Goal: Check status: Check status

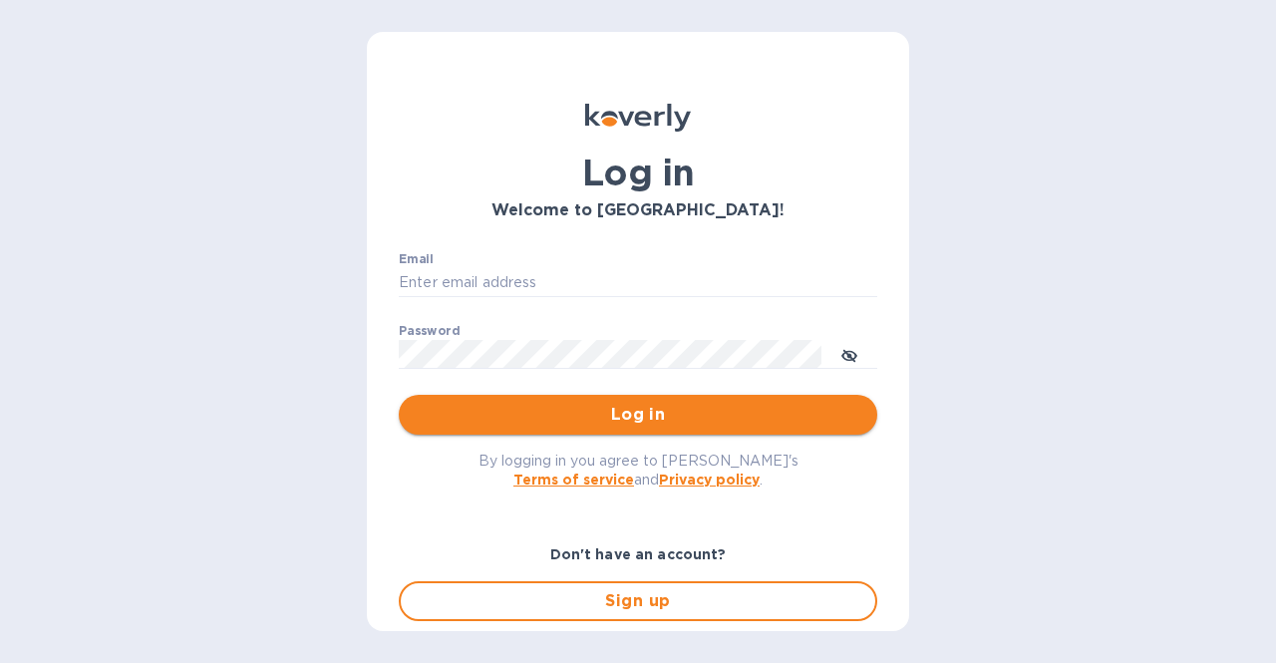
type input "[EMAIL_ADDRESS][DOMAIN_NAME]"
click at [560, 409] on span "Log in" at bounding box center [638, 415] width 446 height 24
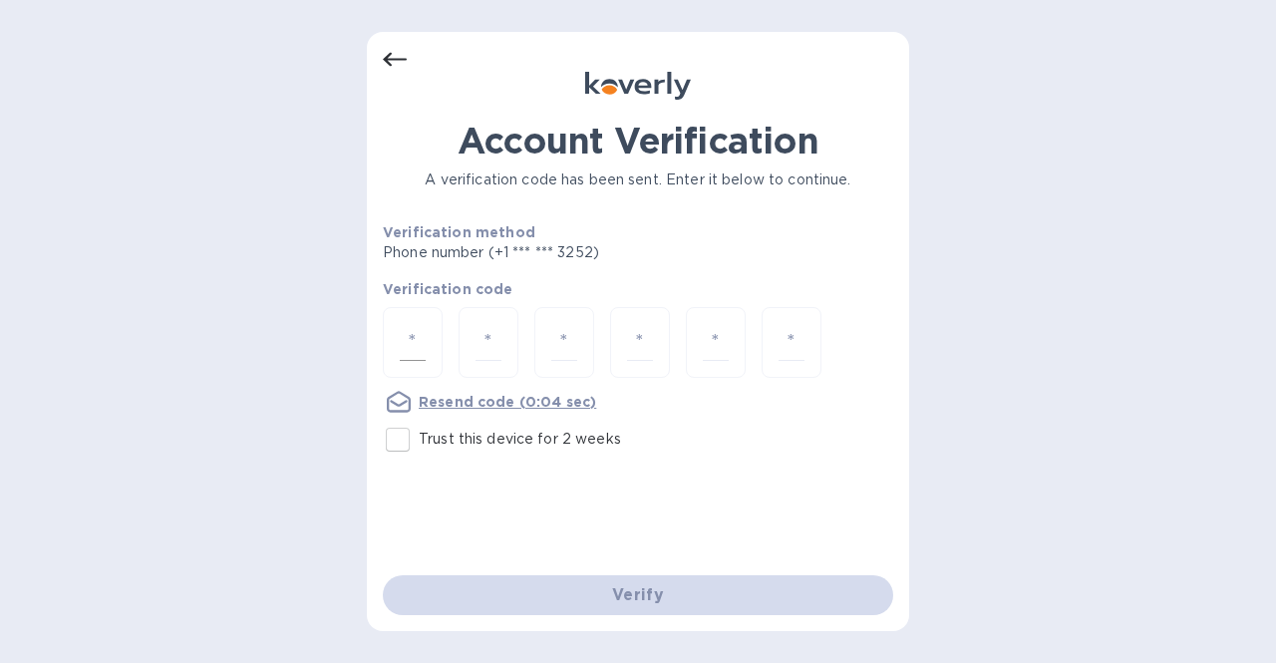
click at [421, 340] on input "number" at bounding box center [413, 342] width 26 height 37
type input "7"
type input "4"
type input "2"
type input "4"
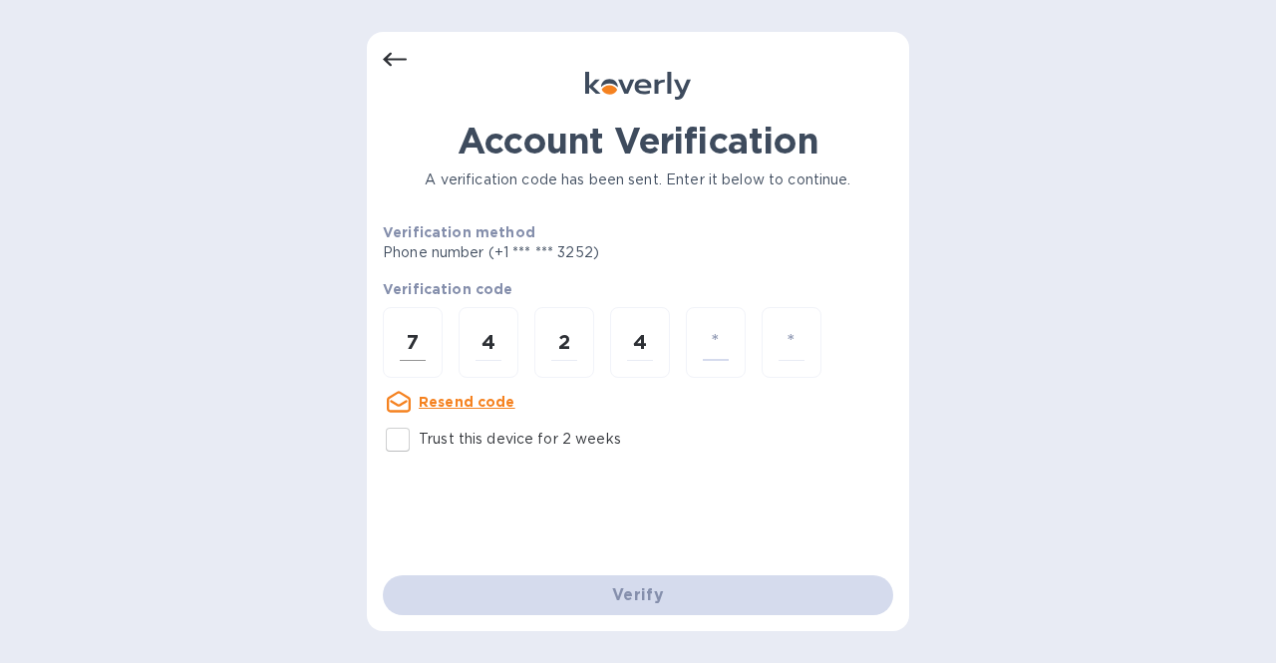
type input "7"
type input "2"
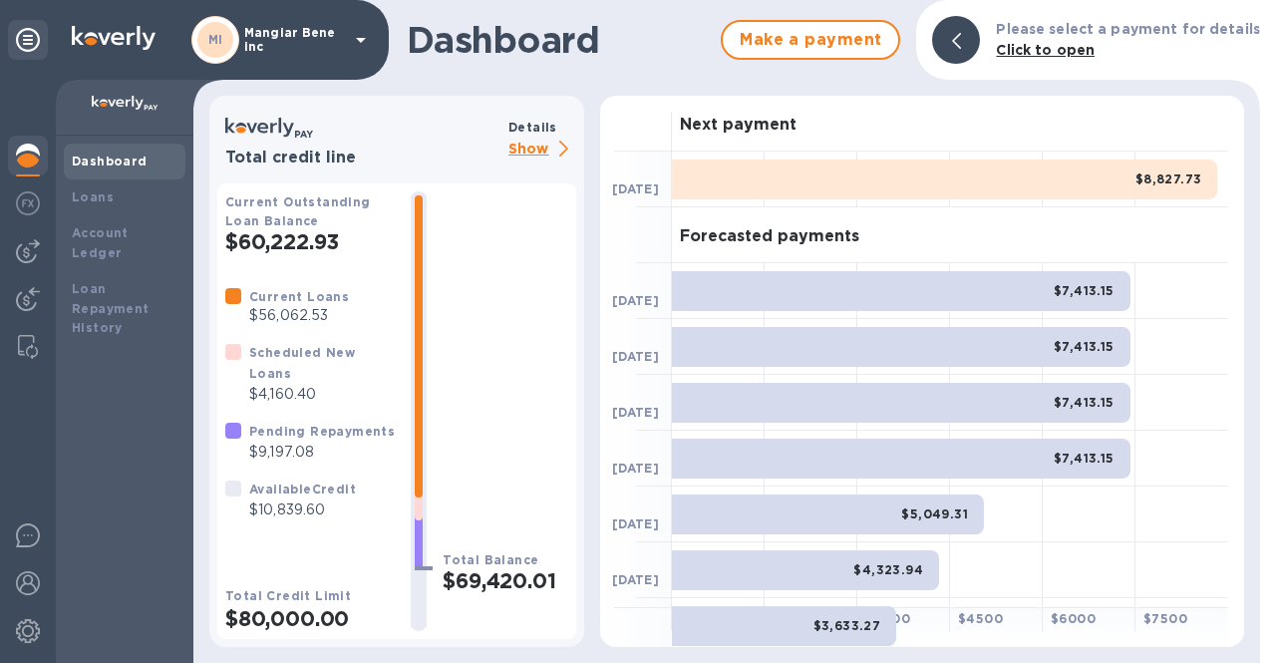
click at [255, 39] on p "Mangiar Bene inc" at bounding box center [294, 40] width 100 height 28
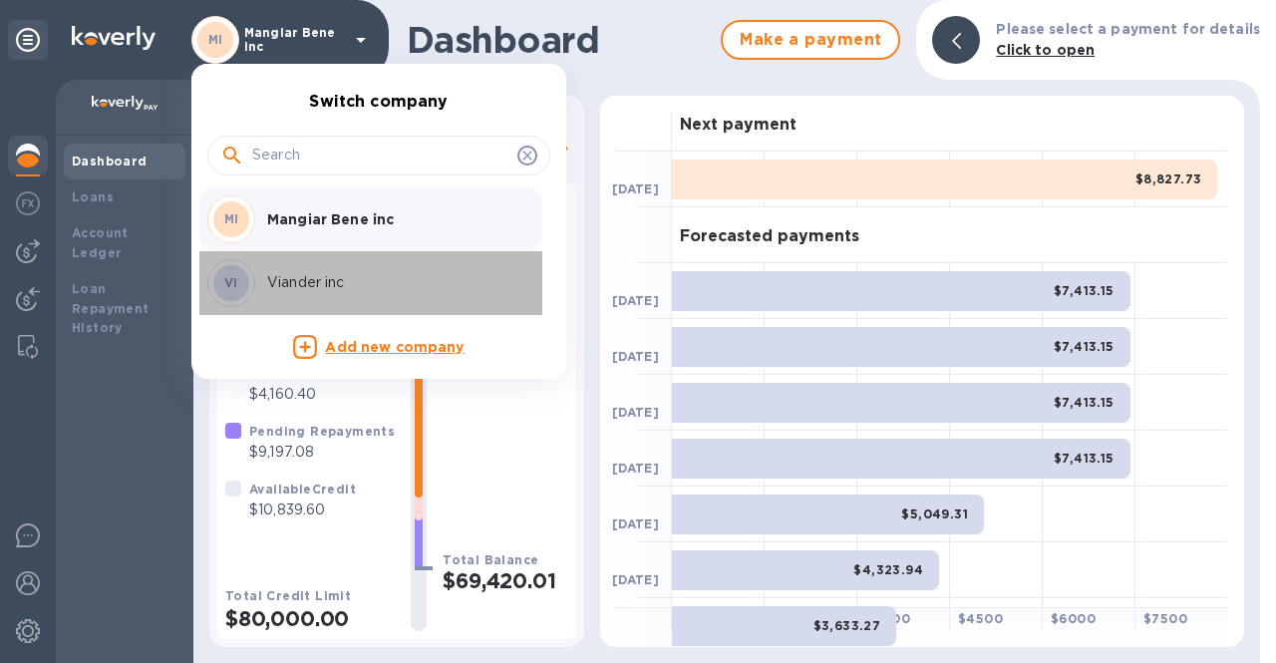
click at [287, 296] on div "VI Viander inc" at bounding box center [362, 283] width 311 height 48
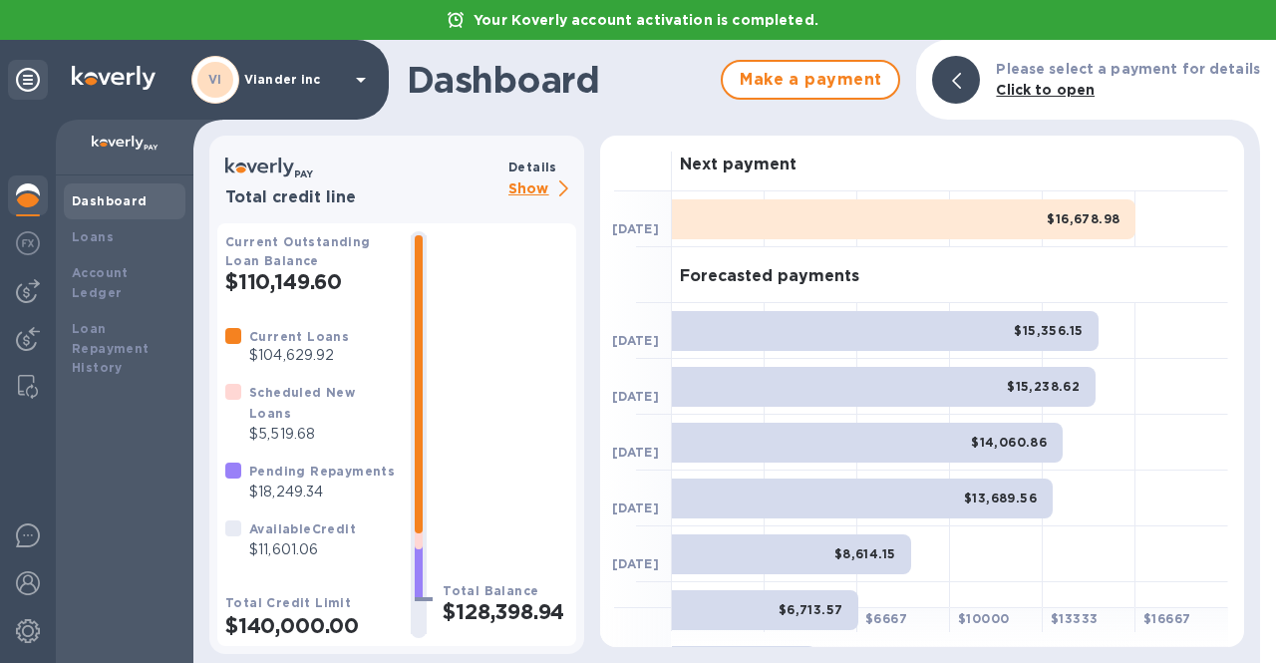
click at [521, 189] on p "Show" at bounding box center [542, 189] width 68 height 25
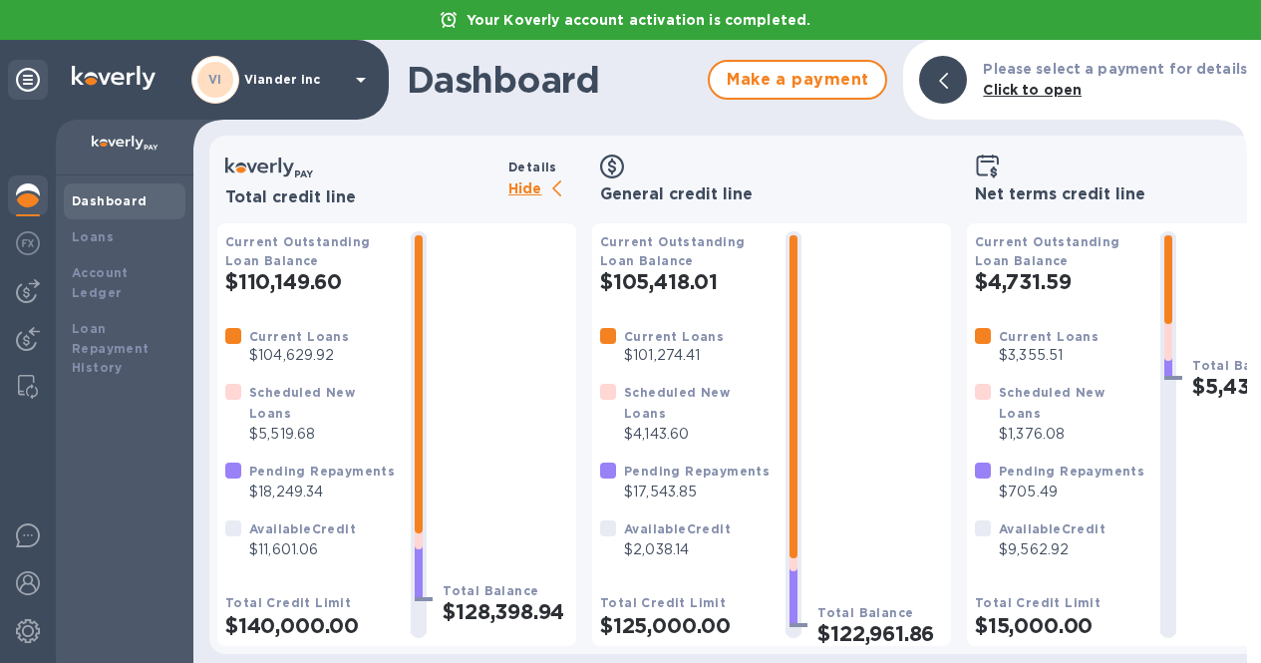
scroll to position [15, 0]
click at [21, 279] on img at bounding box center [28, 291] width 24 height 24
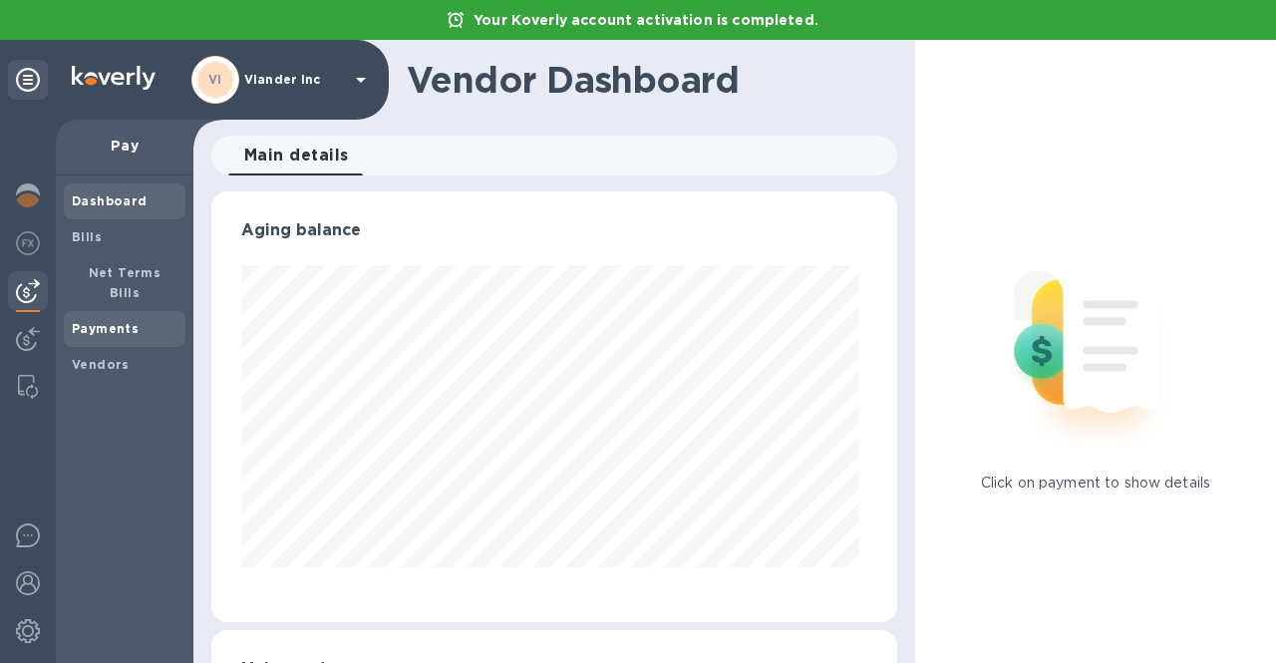
scroll to position [431, 678]
click at [99, 321] on b "Payments" at bounding box center [105, 328] width 67 height 15
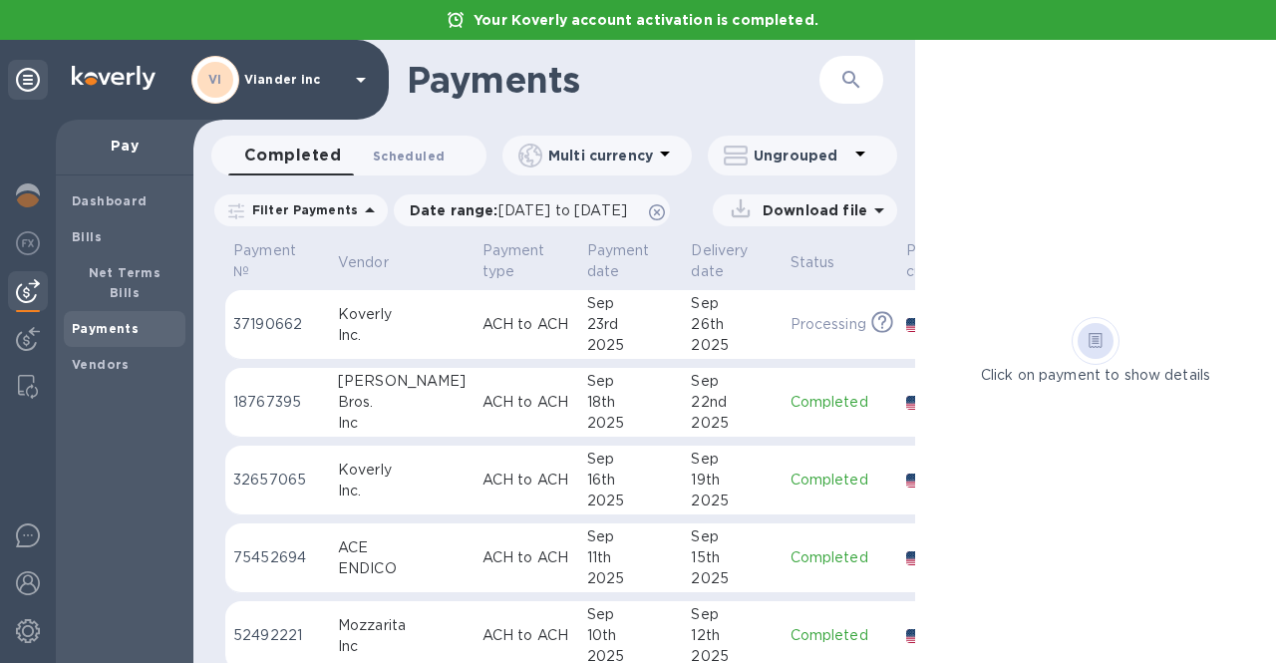
click at [398, 159] on span "Scheduled 0" at bounding box center [409, 155] width 72 height 21
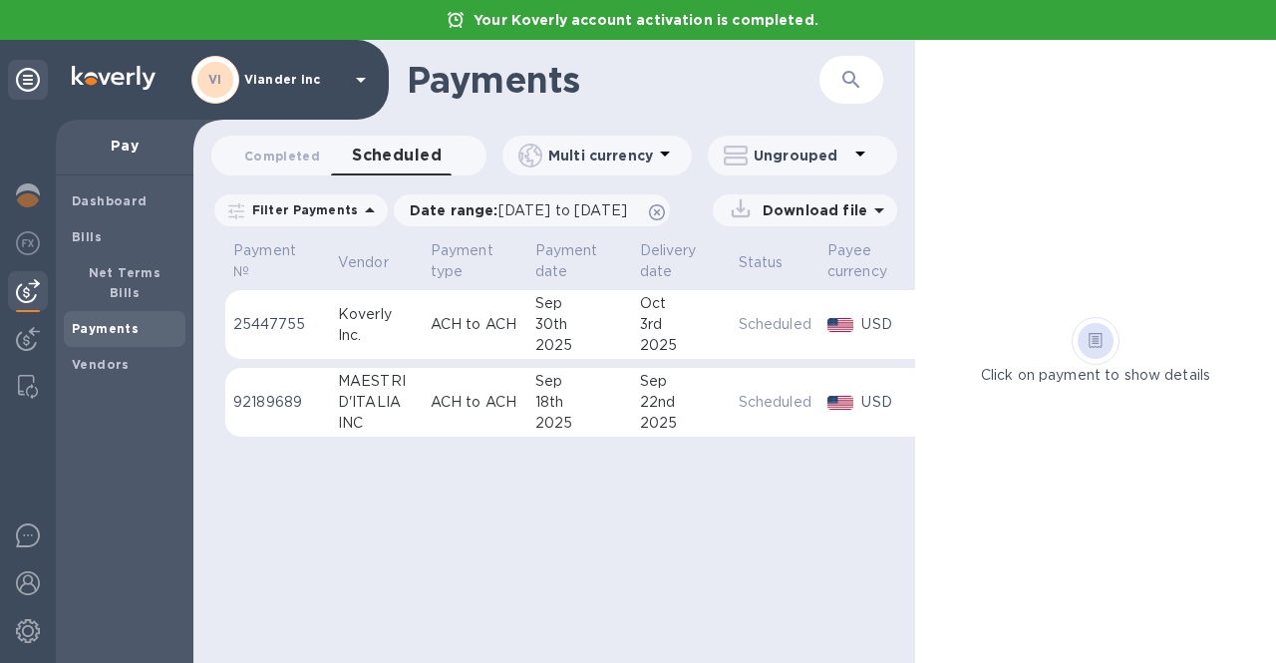
click at [273, 404] on p "92189689" at bounding box center [277, 402] width 89 height 21
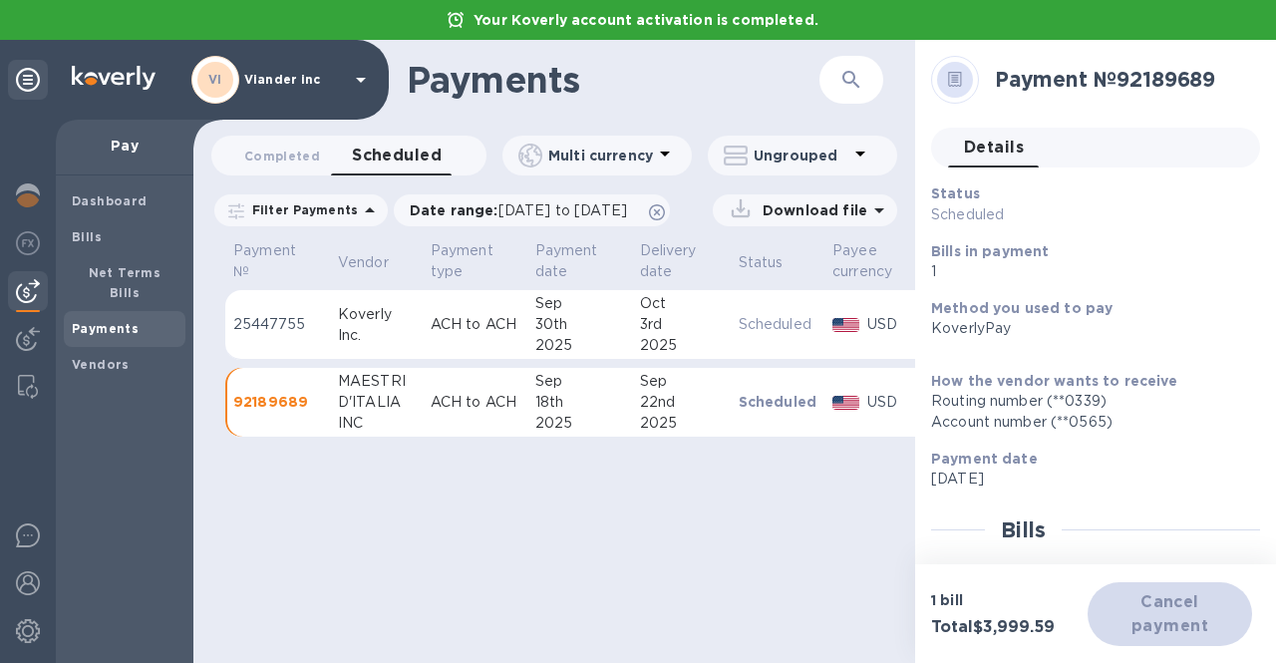
click at [1164, 603] on div "Cancel payment" at bounding box center [1169, 614] width 164 height 64
click at [261, 399] on p "92189689" at bounding box center [277, 402] width 89 height 20
click at [292, 533] on div "Payments ​ Completed 0 Scheduled 0 Multi currency Ungrouped Filter Payments Dat…" at bounding box center [553, 351] width 721 height 623
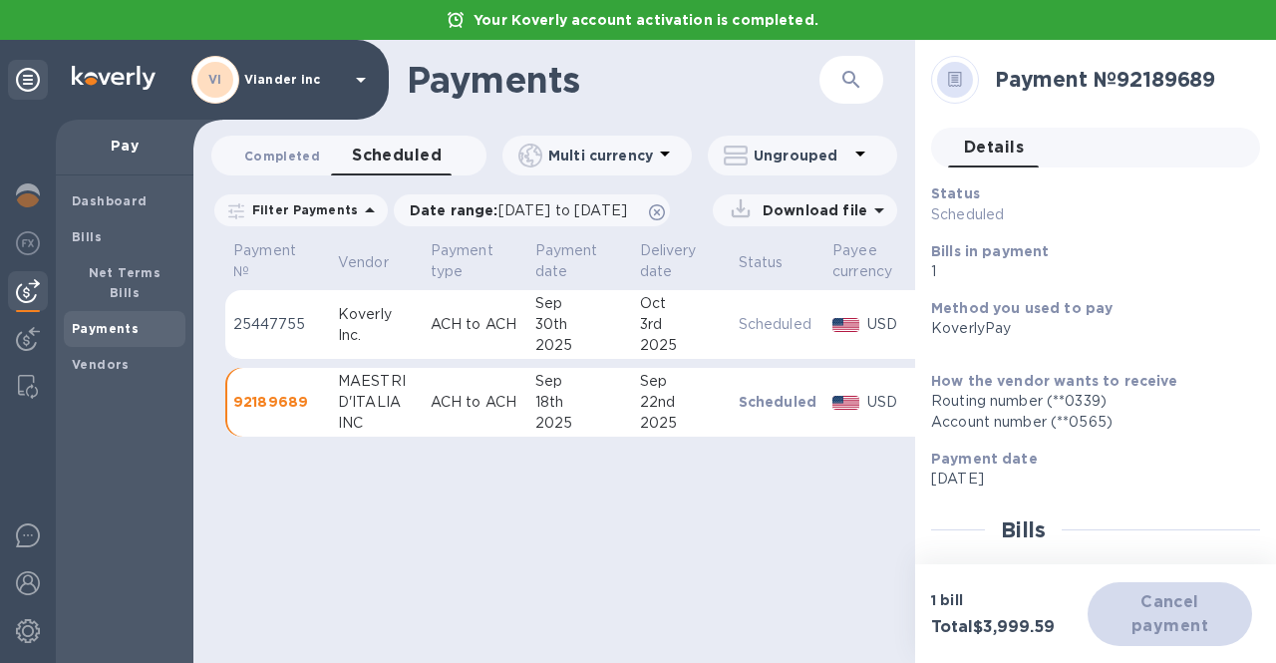
click at [292, 151] on span "Completed 0" at bounding box center [282, 155] width 76 height 21
